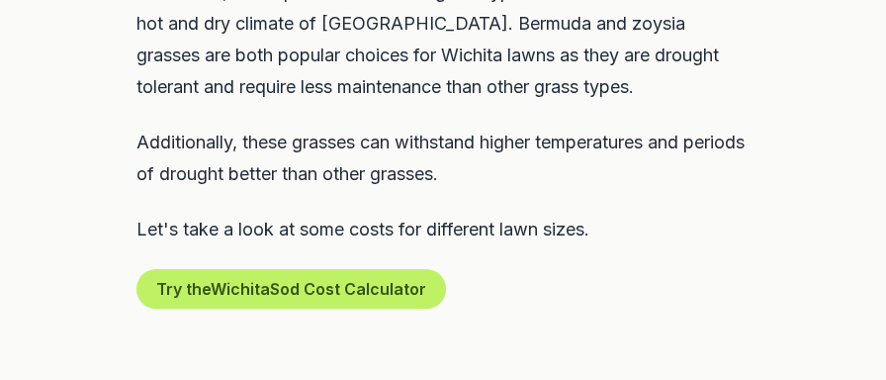
scroll to position [1262, 0]
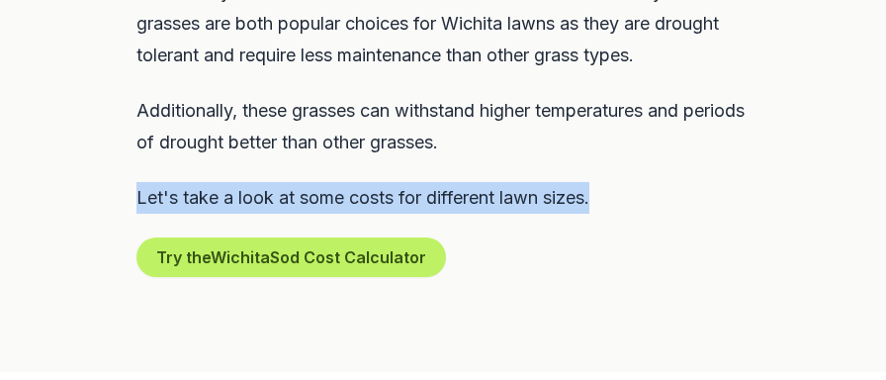
drag, startPoint x: 123, startPoint y: 141, endPoint x: 771, endPoint y: 144, distance: 648.8
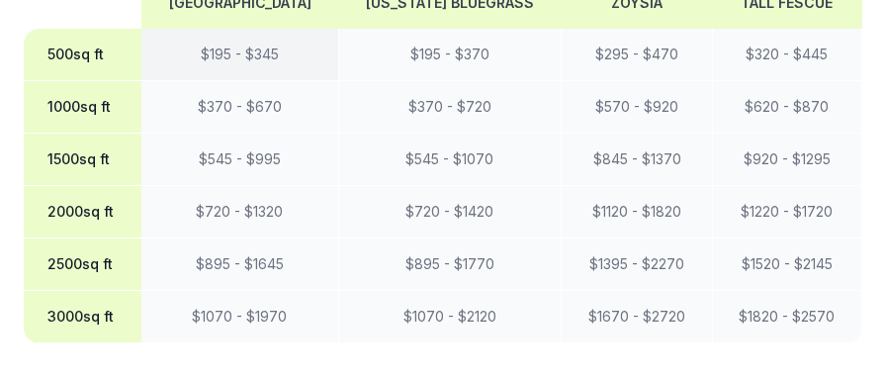
scroll to position [1999, 0]
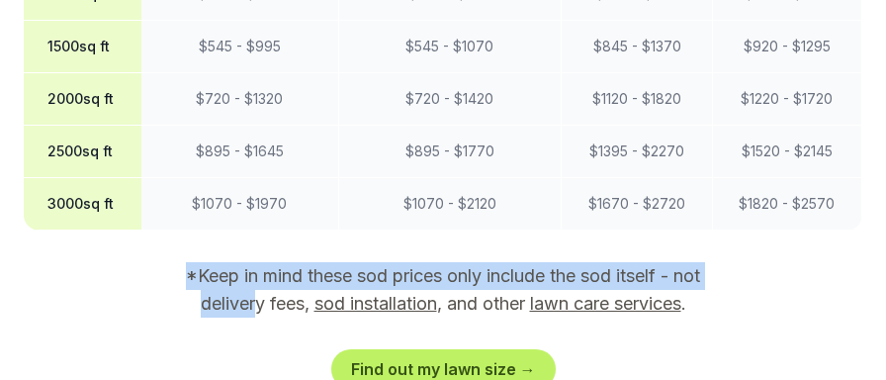
drag, startPoint x: 253, startPoint y: 270, endPoint x: 174, endPoint y: 219, distance: 94.4
click at [159, 219] on section "Wichita Sod Cost Chart Listed below are average price ranges for various yard s…" at bounding box center [443, 75] width 839 height 627
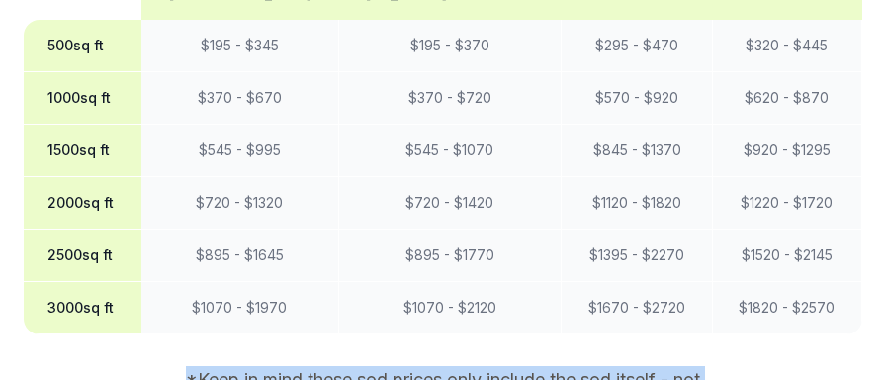
scroll to position [1788, 0]
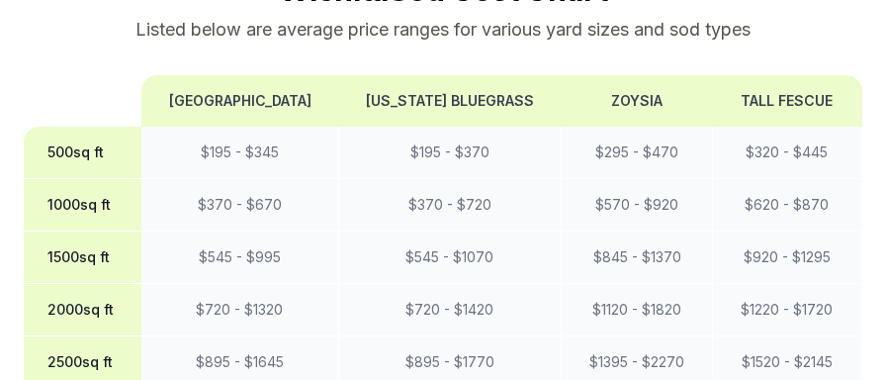
click at [59, 127] on th "500 sq ft" at bounding box center [83, 153] width 118 height 52
click at [70, 127] on th "500 sq ft" at bounding box center [83, 153] width 118 height 52
click at [65, 127] on th "500 sq ft" at bounding box center [83, 153] width 118 height 52
click at [69, 127] on th "500 sq ft" at bounding box center [83, 153] width 118 height 52
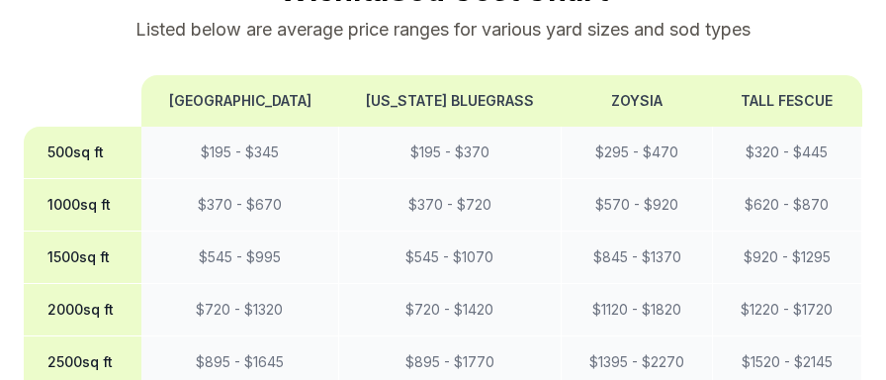
click at [66, 127] on th "500 sq ft" at bounding box center [83, 153] width 118 height 52
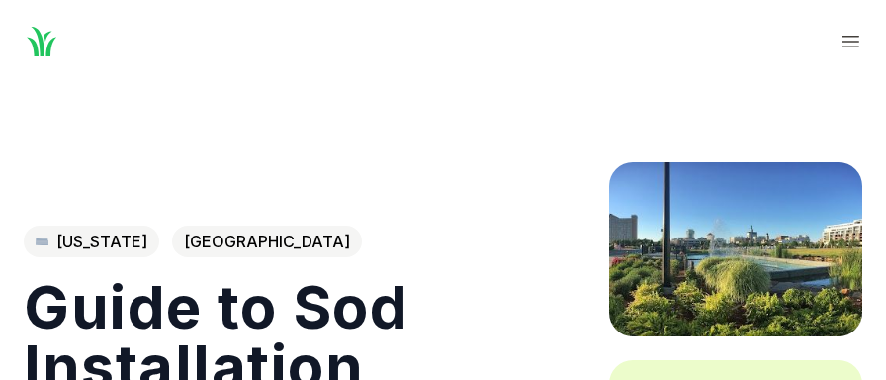
scroll to position [0, 0]
